Goal: Task Accomplishment & Management: Use online tool/utility

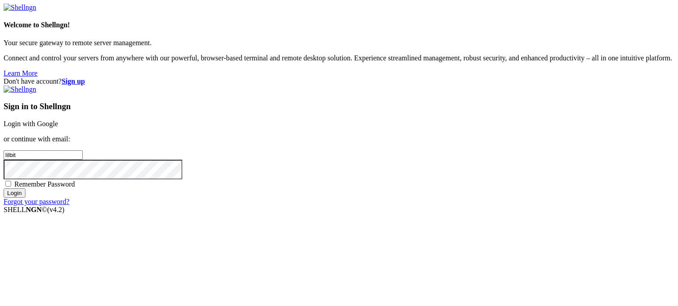
click at [25, 198] on input "Login" at bounding box center [15, 192] width 22 height 9
type input "l"
type input "[EMAIL_ADDRESS][PERSON_NAME][DOMAIN_NAME]"
click at [25, 198] on input "Login" at bounding box center [15, 192] width 22 height 9
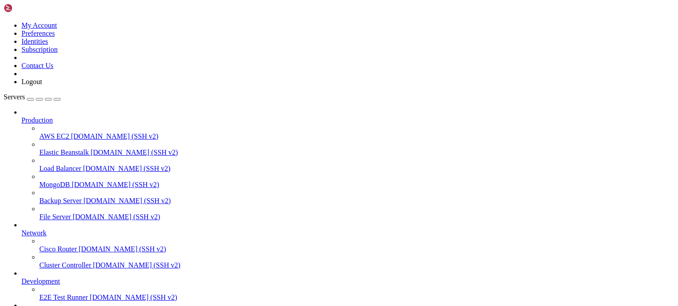
scroll to position [55, 0]
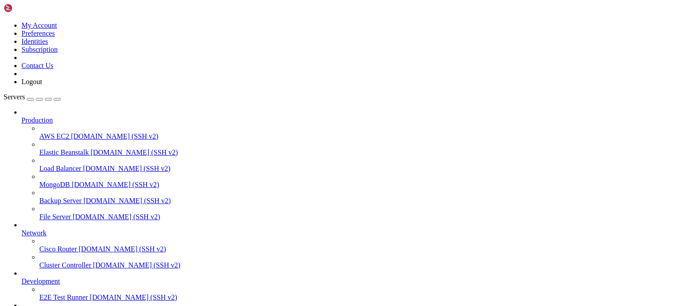
drag, startPoint x: 49, startPoint y: 506, endPoint x: 98, endPoint y: 506, distance: 49.2
drag, startPoint x: 51, startPoint y: 505, endPoint x: 66, endPoint y: 507, distance: 15.8
drag, startPoint x: 48, startPoint y: 505, endPoint x: 97, endPoint y: 505, distance: 48.3
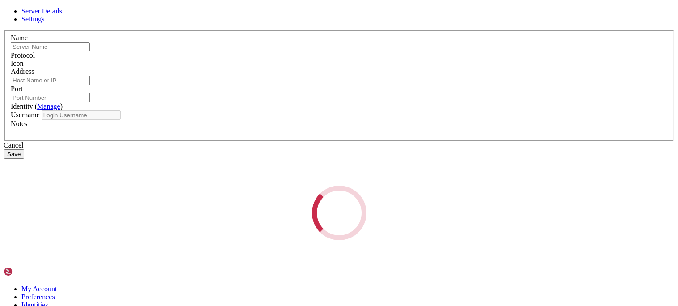
type input "Klipper-PI"
type input "[TECHNICAL_ID]"
type input "22"
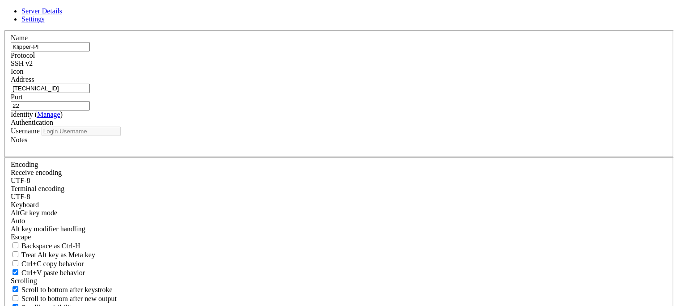
type input "lilbit"
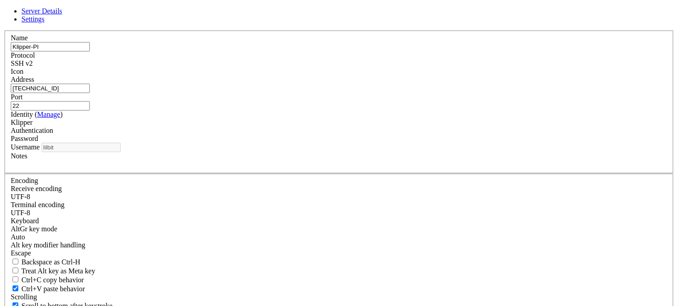
click at [403, 67] on div "SSH v2" at bounding box center [339, 63] width 657 height 8
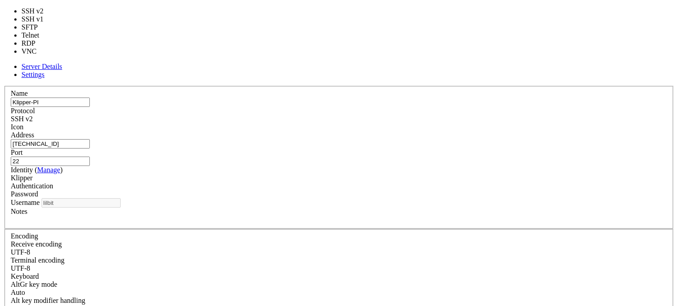
click at [404, 115] on div "SSH v2" at bounding box center [339, 119] width 657 height 8
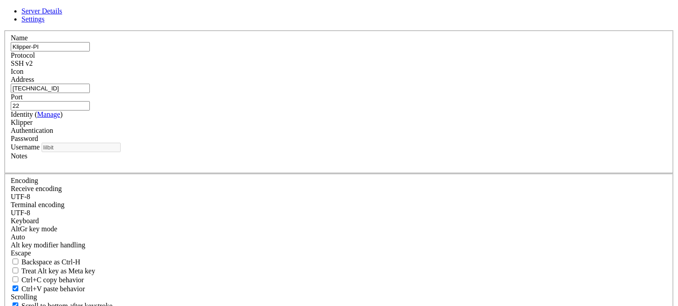
click at [346, 126] on div "Klipper" at bounding box center [339, 122] width 657 height 8
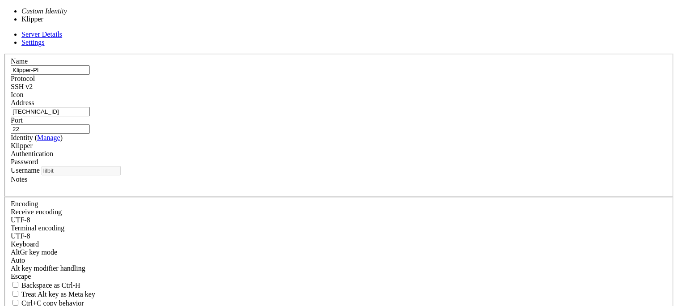
click at [346, 150] on div "Klipper" at bounding box center [339, 146] width 657 height 8
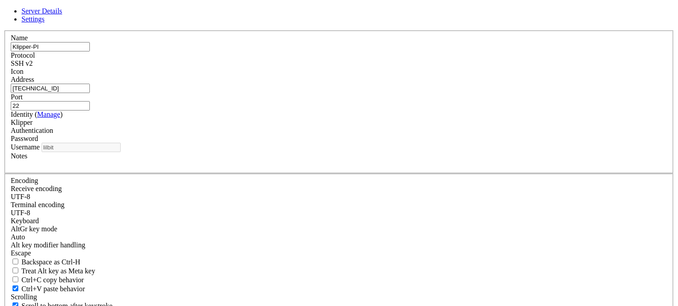
click at [45, 23] on span "Settings" at bounding box center [32, 19] width 23 height 8
click at [273, 193] on div "UTF-8" at bounding box center [339, 197] width 657 height 8
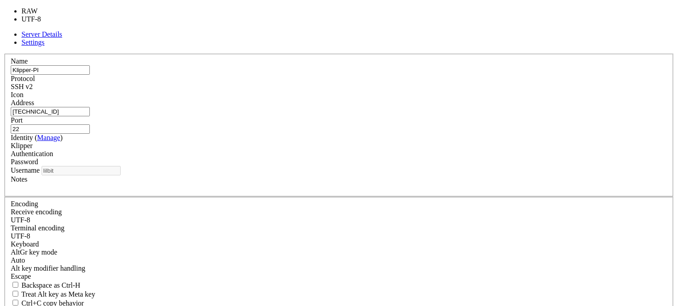
click at [258, 216] on div "UTF-8" at bounding box center [339, 220] width 657 height 8
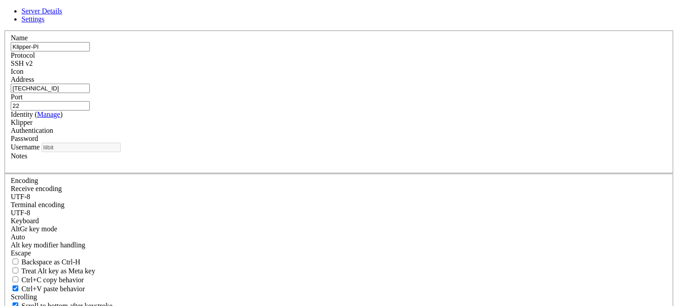
scroll to position [164, 0]
click at [62, 15] on span "Server Details" at bounding box center [41, 11] width 41 height 8
click at [90, 110] on input "22" at bounding box center [50, 105] width 79 height 9
click at [23, 101] on label "Port" at bounding box center [17, 97] width 12 height 8
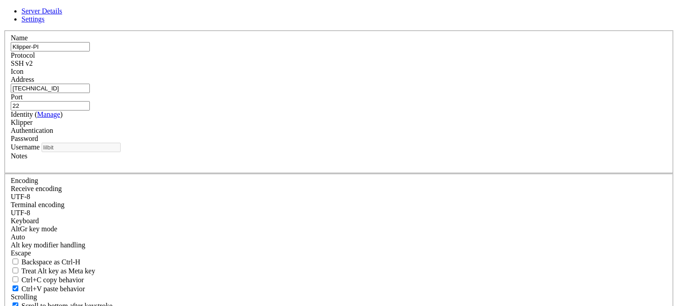
click at [90, 101] on input "22" at bounding box center [50, 105] width 79 height 9
click at [277, 126] on div "Identity ( Manage ) Klipper" at bounding box center [339, 118] width 657 height 16
click at [352, 126] on div "Klipper" at bounding box center [339, 122] width 657 height 8
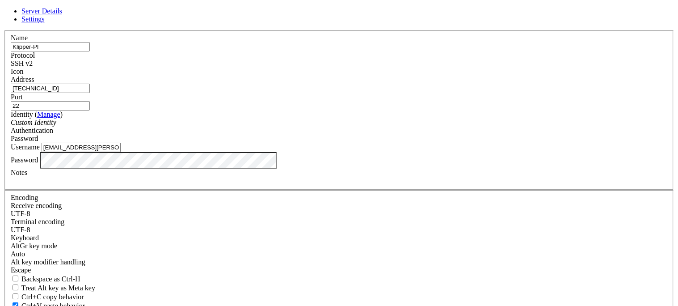
drag, startPoint x: 317, startPoint y: 176, endPoint x: 179, endPoint y: 186, distance: 138.5
click at [179, 186] on div "Server Details Settings Name Klipper-PI Protocol SSH v2 Icon" at bounding box center [339, 191] width 671 height 369
type input "lilbit"
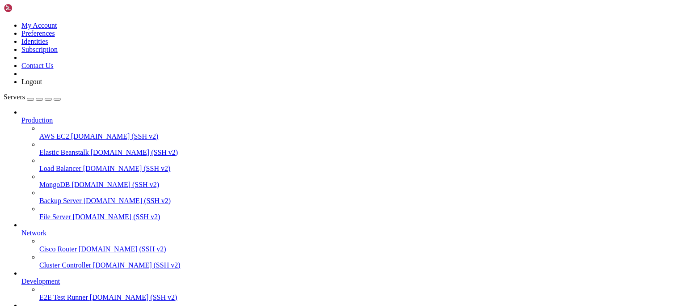
click at [39, 132] on span "AWS EC2" at bounding box center [54, 136] width 30 height 8
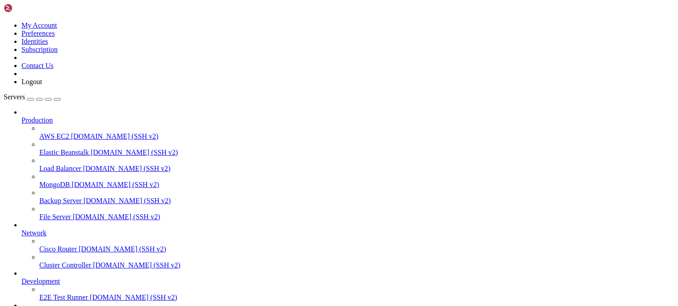
click at [39, 132] on span "AWS EC2" at bounding box center [54, 136] width 30 height 8
click at [62, 132] on span "AWS EC2" at bounding box center [54, 136] width 30 height 8
click at [91, 148] on span "[DOMAIN_NAME] (SSH v2)" at bounding box center [135, 152] width 88 height 8
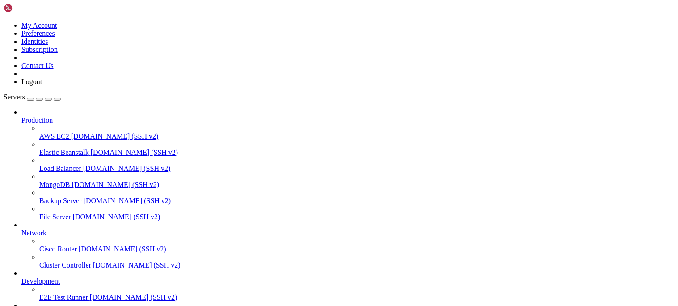
click at [84, 197] on span "[DOMAIN_NAME] (SSH v2)" at bounding box center [128, 201] width 88 height 8
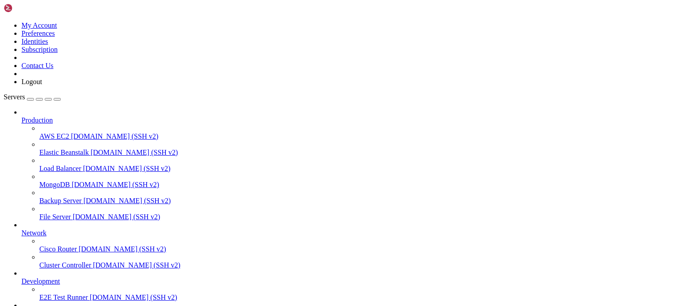
click at [61, 98] on button "button" at bounding box center [57, 99] width 7 height 3
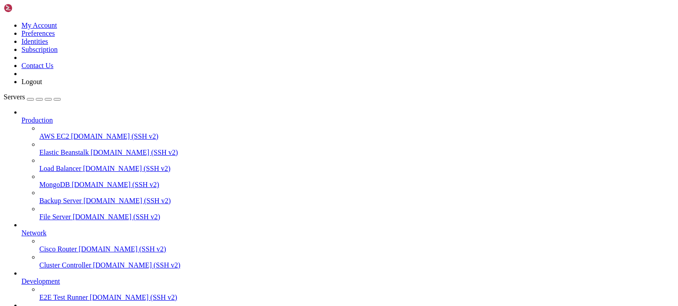
click at [53, 116] on span "Production" at bounding box center [36, 120] width 31 height 8
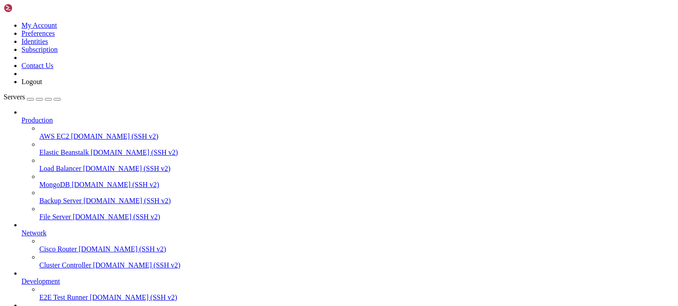
click at [21, 116] on icon at bounding box center [21, 116] width 0 height 0
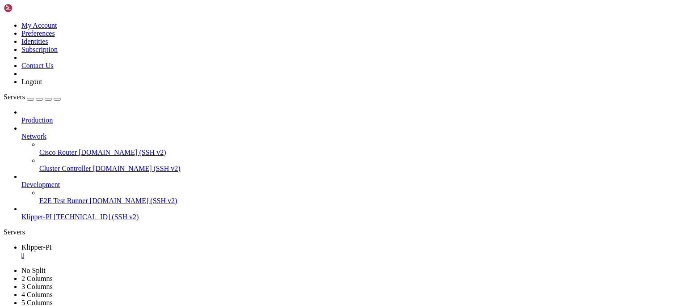
click at [21, 116] on icon at bounding box center [21, 116] width 0 height 0
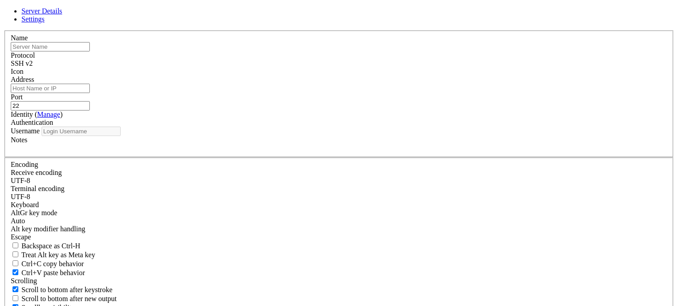
type input "lilbit"
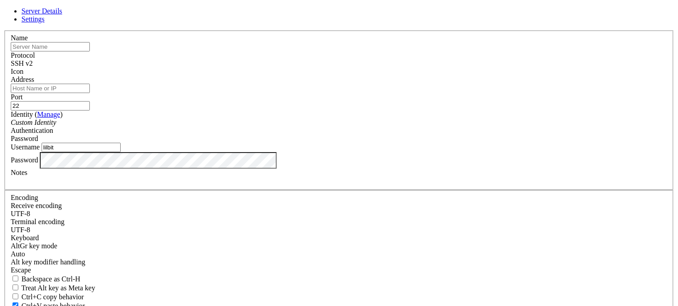
click at [90, 51] on input "text" at bounding box center [50, 46] width 79 height 9
type input "Klipper-PI"
click at [90, 93] on input "Address" at bounding box center [50, 88] width 79 height 9
type input "[TECHNICAL_ID]"
click at [45, 23] on link "Settings" at bounding box center [32, 19] width 23 height 8
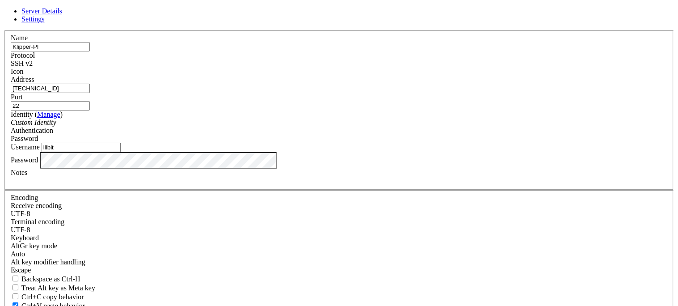
scroll to position [117, 0]
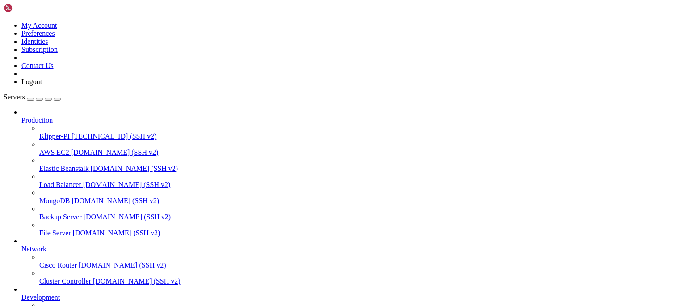
click at [214, 3] on div at bounding box center [339, 153] width 678 height 306
click at [69, 116] on link "Production" at bounding box center [347, 120] width 653 height 8
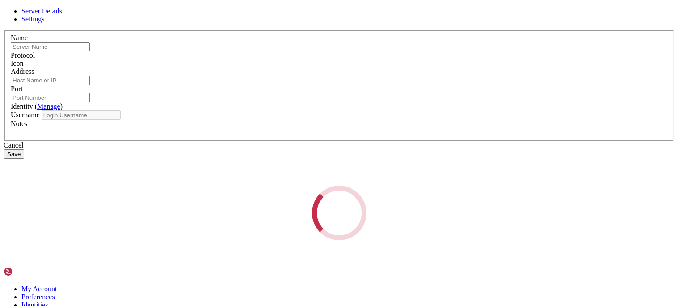
type input "Klipper-PI"
type input "[TECHNICAL_ID]"
type input "22"
type input "lilbit"
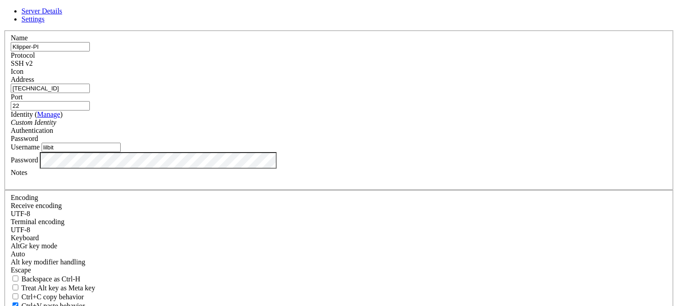
click at [336, 126] on div "Custom Identity" at bounding box center [339, 122] width 657 height 8
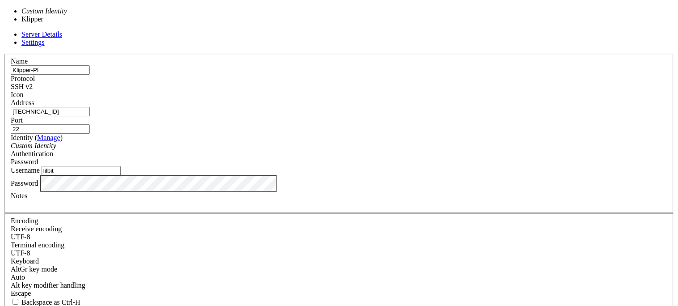
click at [137, 23] on div "Custom Identity Klipper" at bounding box center [70, 15] width 133 height 16
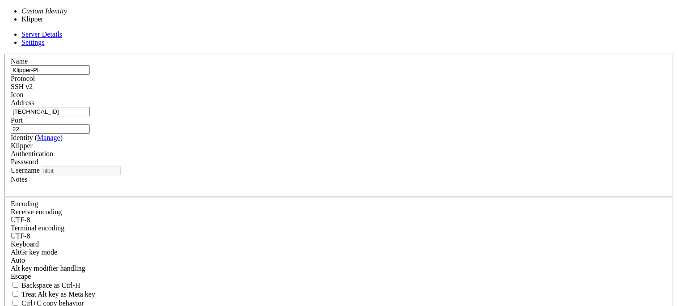
drag, startPoint x: 312, startPoint y: 155, endPoint x: 295, endPoint y: 168, distance: 21.0
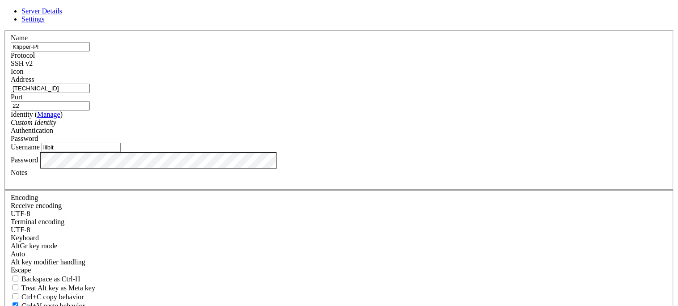
click at [121, 152] on input "lilbit" at bounding box center [81, 147] width 79 height 9
click at [40, 151] on label "Username" at bounding box center [25, 147] width 29 height 8
click at [121, 152] on input "lilbit" at bounding box center [81, 147] width 79 height 9
click at [316, 126] on div "Custom Identity" at bounding box center [339, 122] width 657 height 8
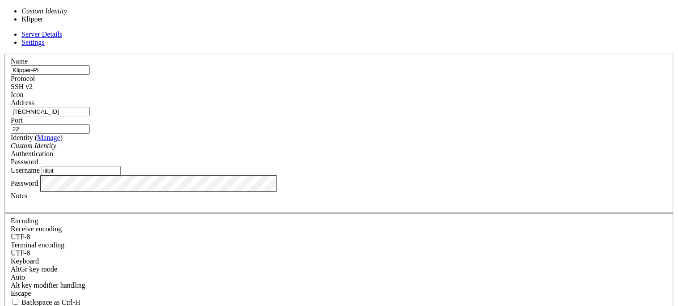
click at [316, 142] on div "Custom Identity" at bounding box center [339, 146] width 657 height 8
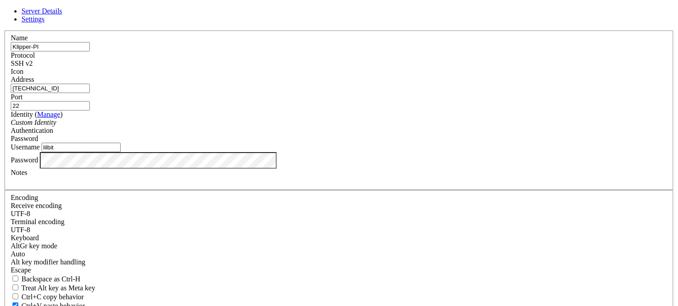
click at [407, 67] on div "SSH v2" at bounding box center [339, 63] width 657 height 8
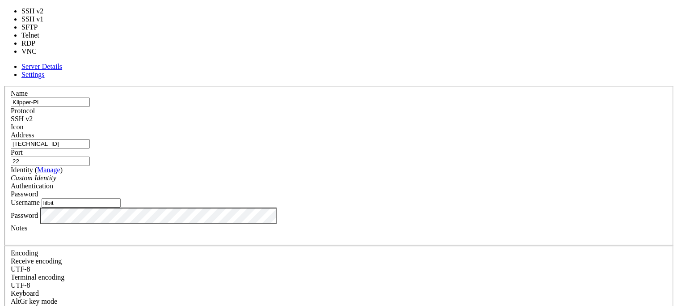
click at [407, 115] on div "SSH v2" at bounding box center [339, 119] width 657 height 8
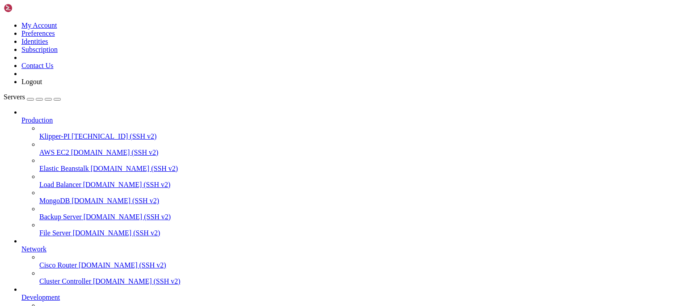
click at [50, 261] on link "Cisco Router [DOMAIN_NAME] (SSH v2)" at bounding box center [356, 265] width 635 height 8
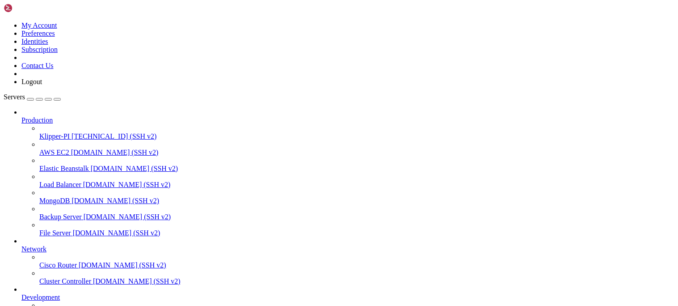
click at [50, 261] on link "Cisco Router [DOMAIN_NAME] (SSH v2)" at bounding box center [356, 265] width 635 height 8
click at [67, 261] on span "Cisco Router" at bounding box center [58, 265] width 38 height 8
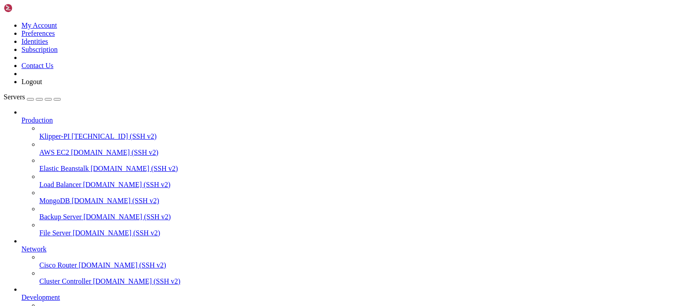
drag, startPoint x: 226, startPoint y: 17, endPoint x: 219, endPoint y: 9, distance: 10.8
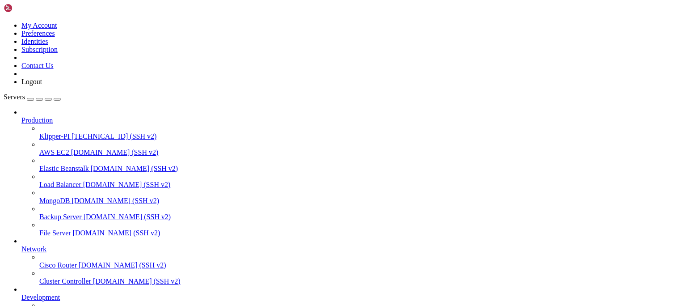
click at [61, 93] on link "Servers" at bounding box center [32, 97] width 57 height 8
click at [30, 99] on div "button" at bounding box center [30, 99] width 0 height 0
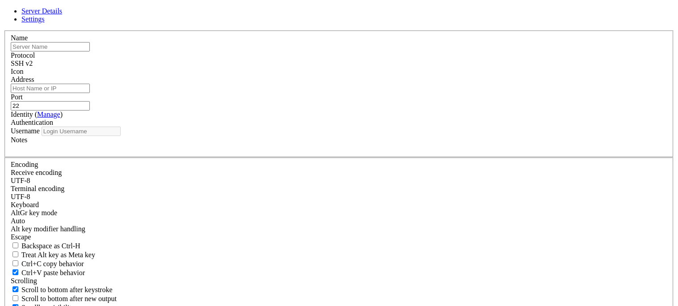
type input "lilbit"
